Goal: Communication & Community: Answer question/provide support

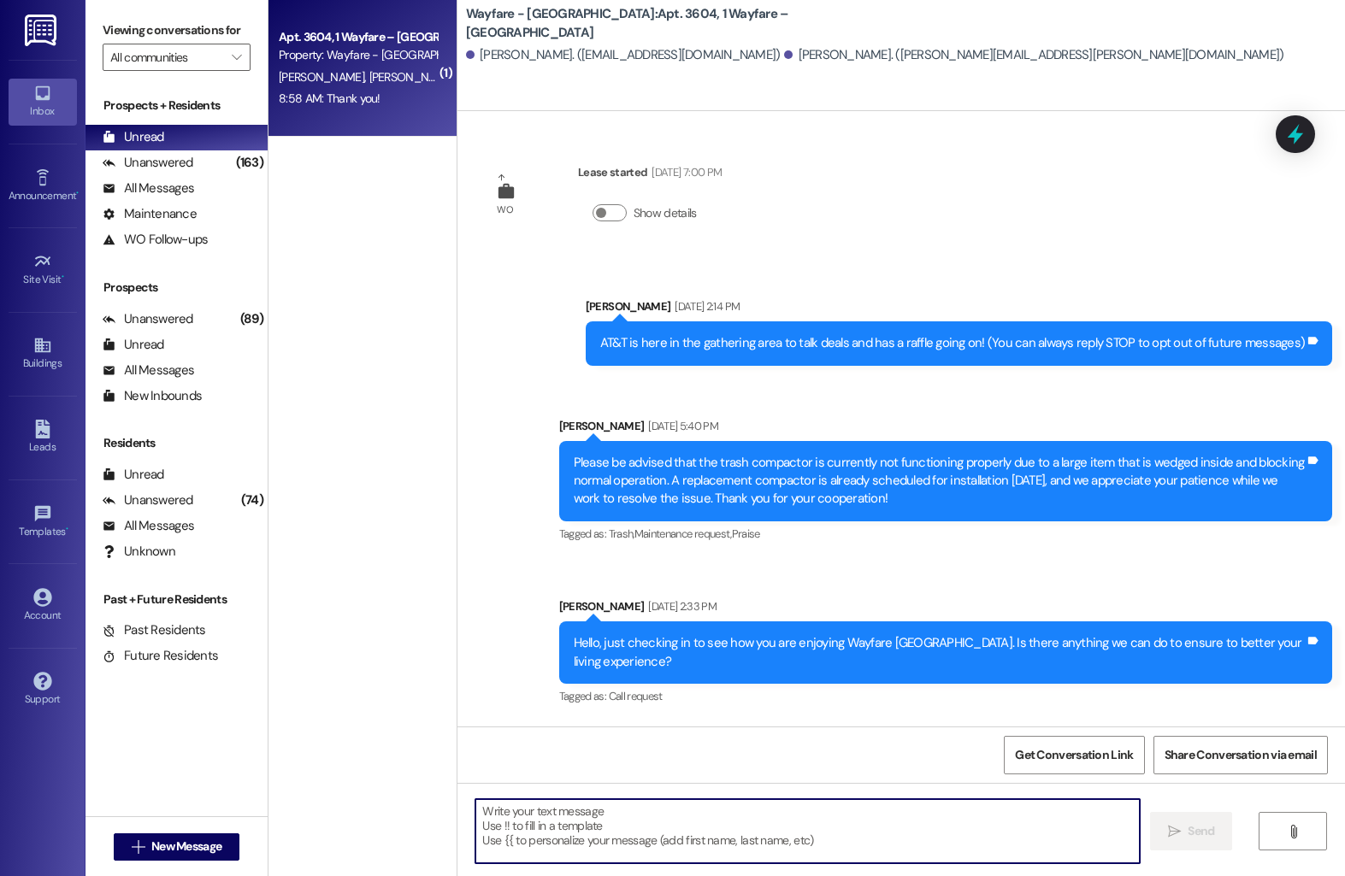
scroll to position [2227, 0]
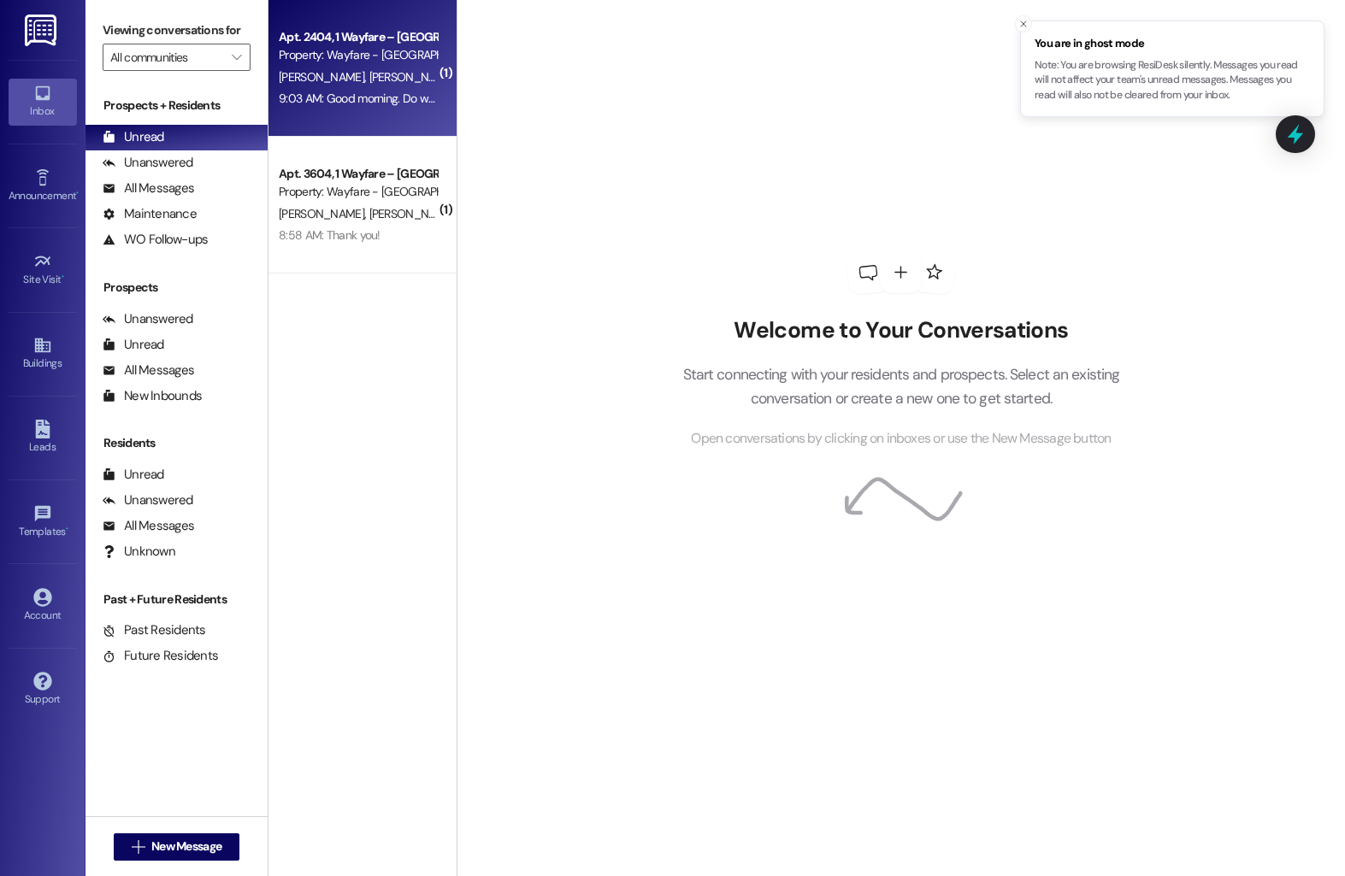
click at [398, 83] on div "D. Perry B. Willard" at bounding box center [358, 77] width 162 height 21
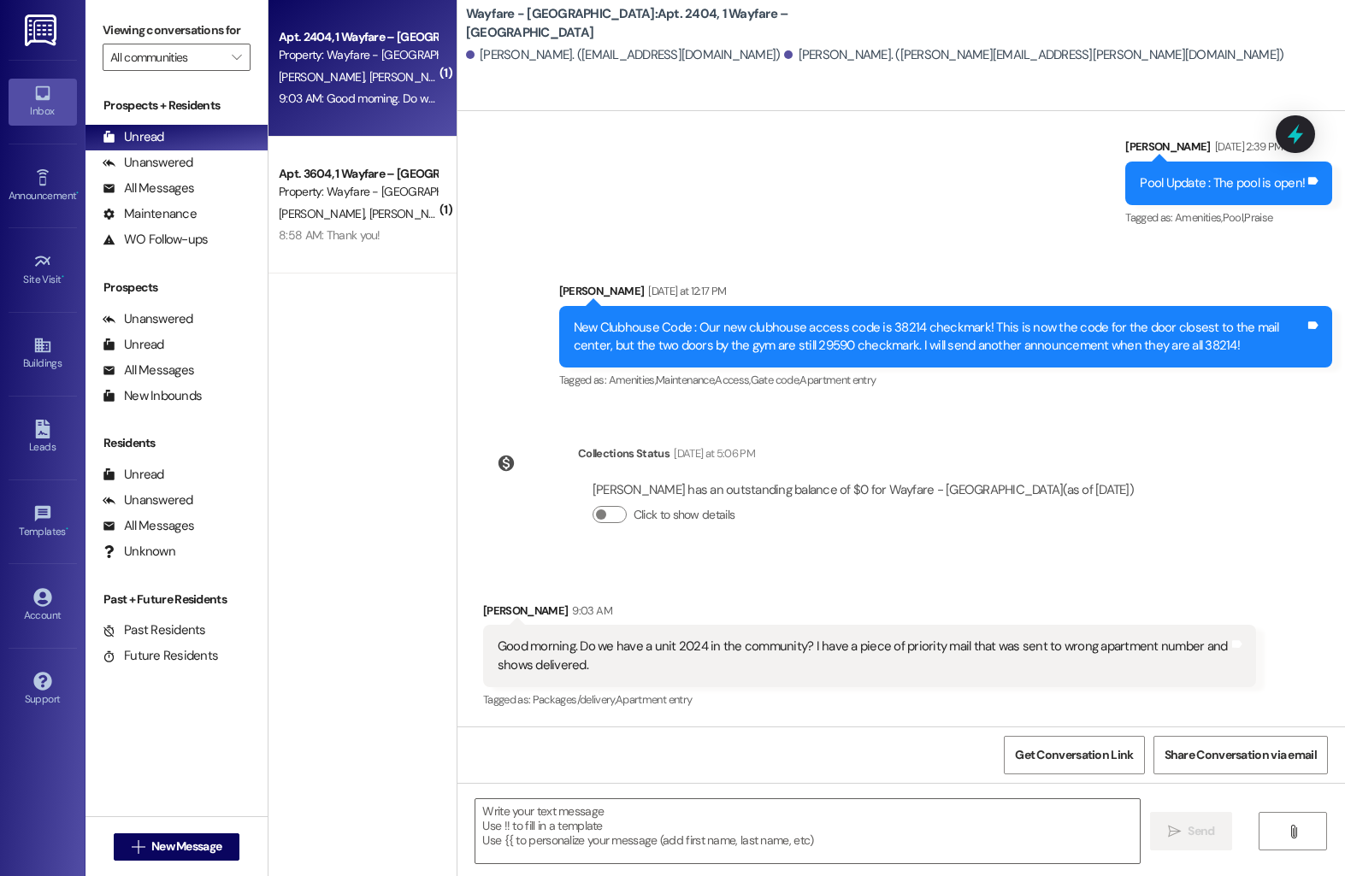
scroll to position [6222, 0]
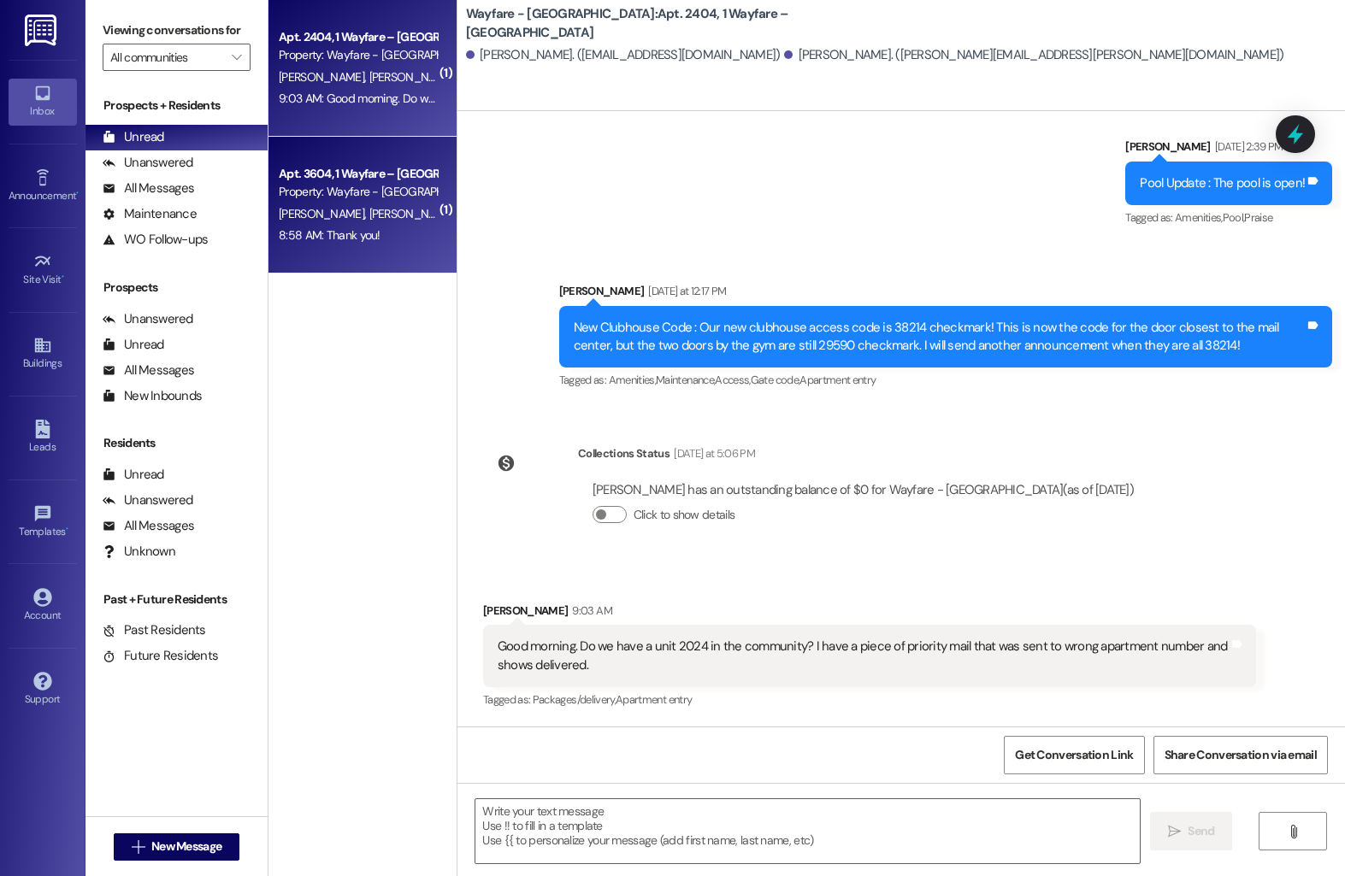
click at [382, 190] on div "Property: Wayfare - [GEOGRAPHIC_DATA]" at bounding box center [358, 192] width 158 height 18
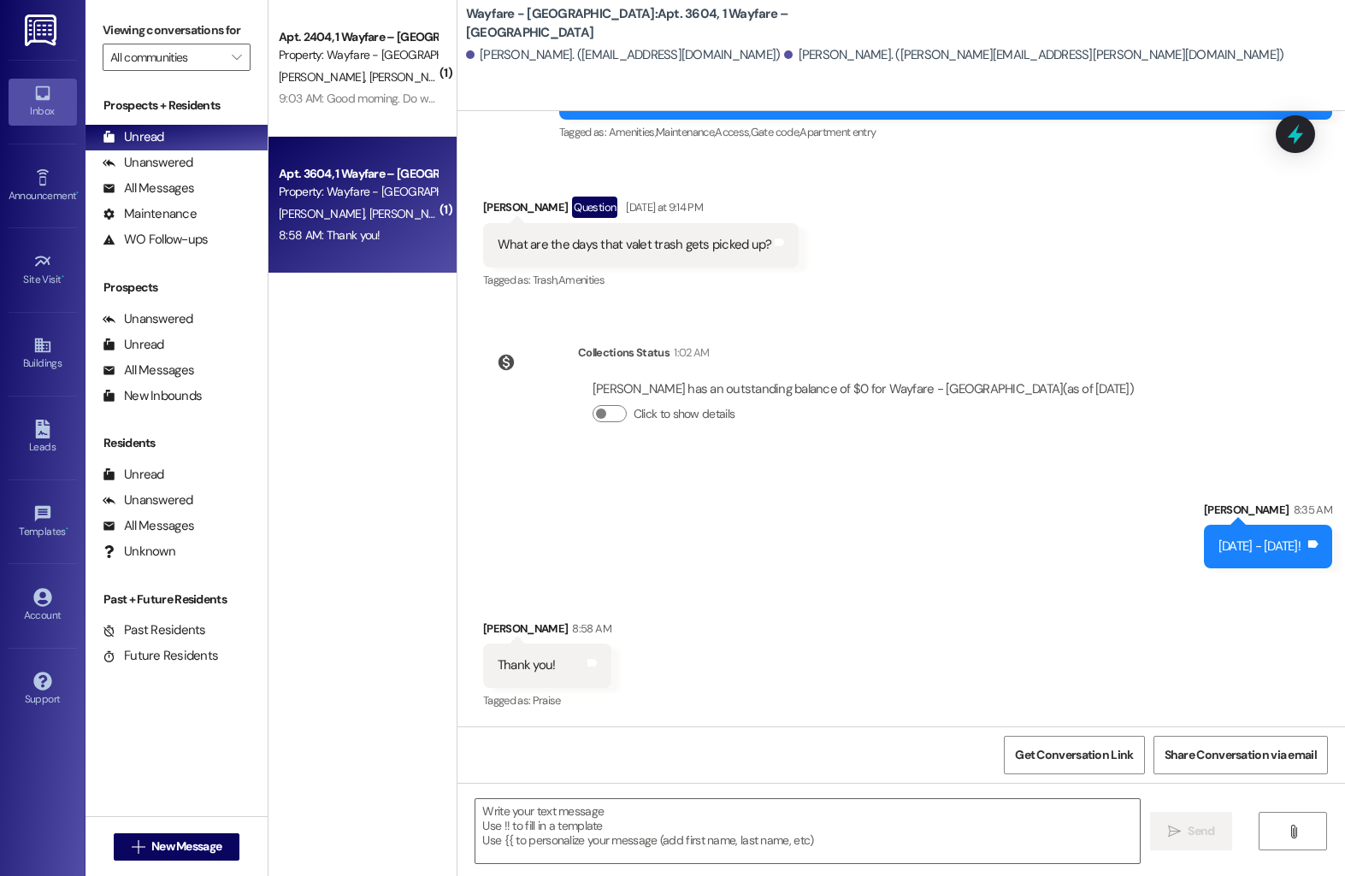
scroll to position [2253, 0]
